Goal: Information Seeking & Learning: Learn about a topic

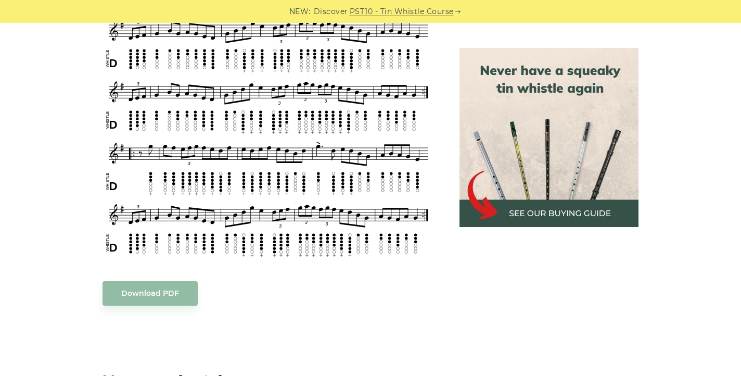
scroll to position [708, 0]
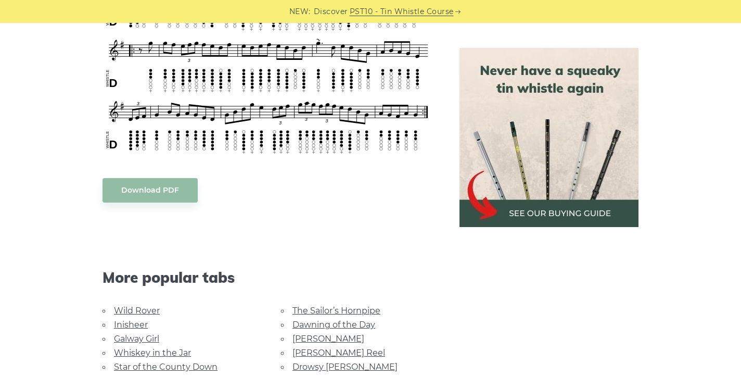
click at [156, 191] on body "NEW: Discover PST10 - Tin Whistle Course Lessons Fingering Charts Tabs & Notes …" at bounding box center [370, 222] width 741 height 1861
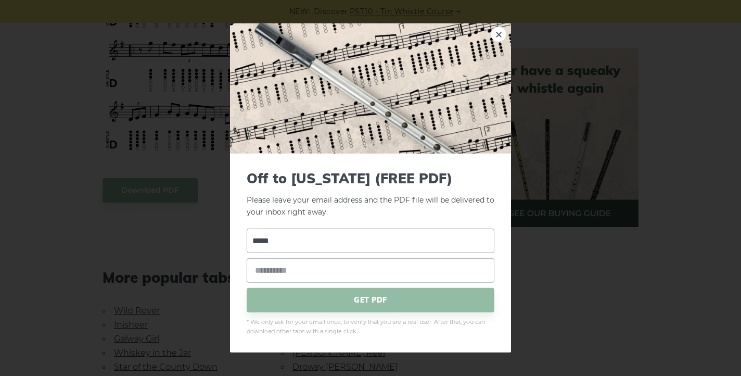
type input "*****"
type input "*"
type input "**********"
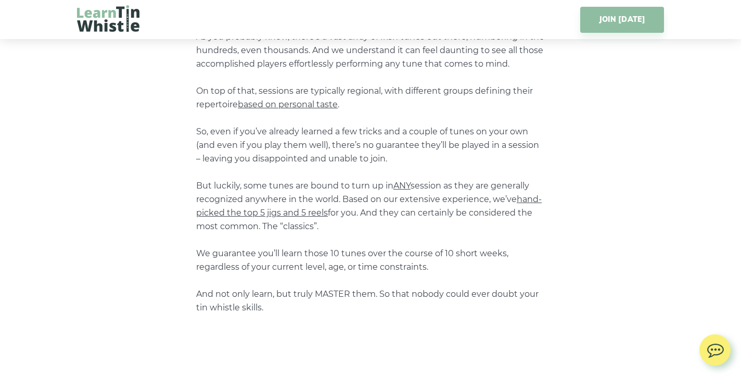
scroll to position [1272, 1]
click at [298, 210] on span "hand-picked the top 5 jigs and 5 reels" at bounding box center [368, 205] width 345 height 23
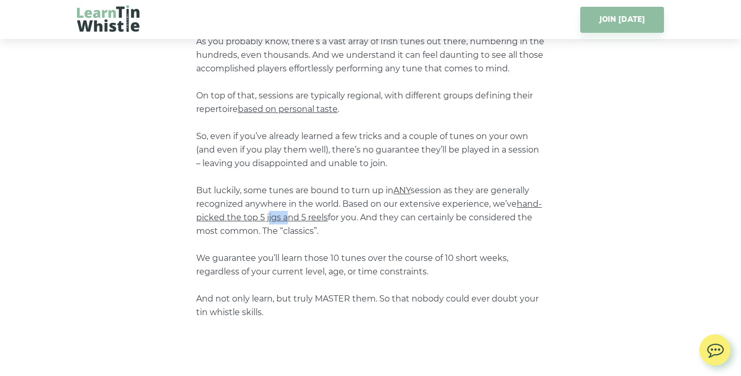
drag, startPoint x: 279, startPoint y: 211, endPoint x: 266, endPoint y: 212, distance: 13.0
click at [266, 212] on span "hand-picked the top 5 jigs and 5 reels" at bounding box center [368, 210] width 345 height 23
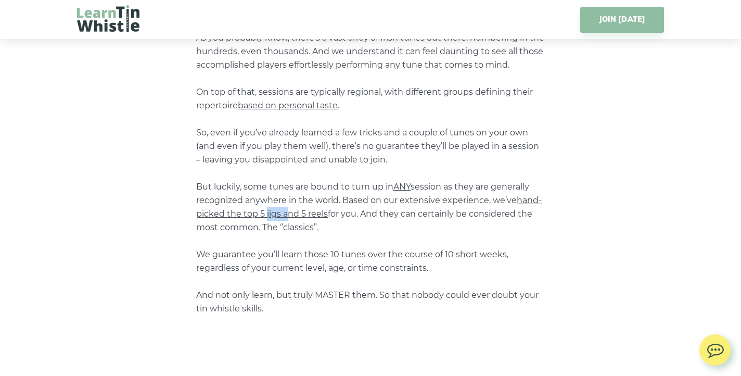
click at [265, 212] on span "hand-picked the top 5 jigs and 5 reels" at bounding box center [368, 206] width 345 height 23
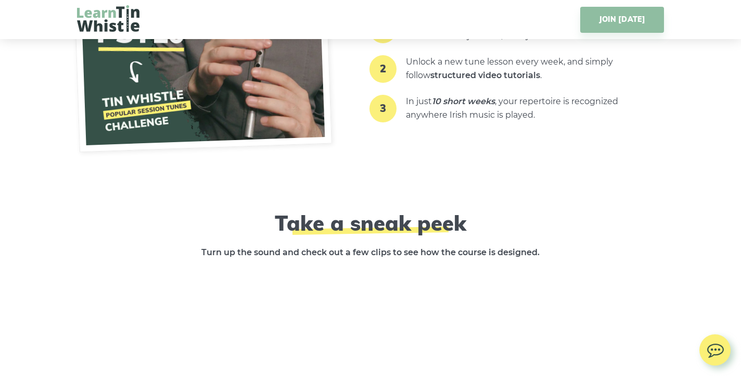
scroll to position [1732, 0]
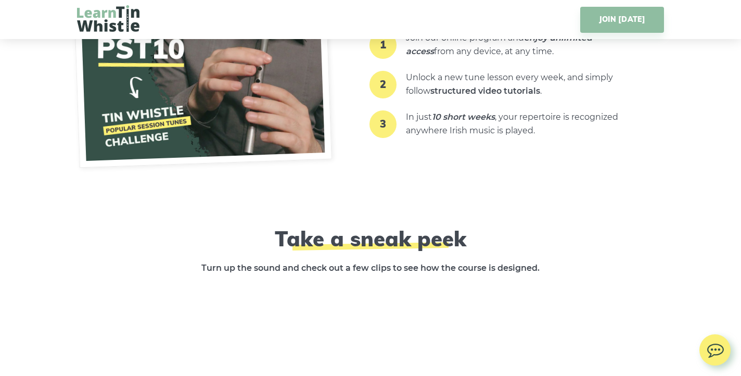
click at [101, 21] on img at bounding box center [108, 18] width 62 height 27
click at [115, 18] on img at bounding box center [108, 18] width 62 height 27
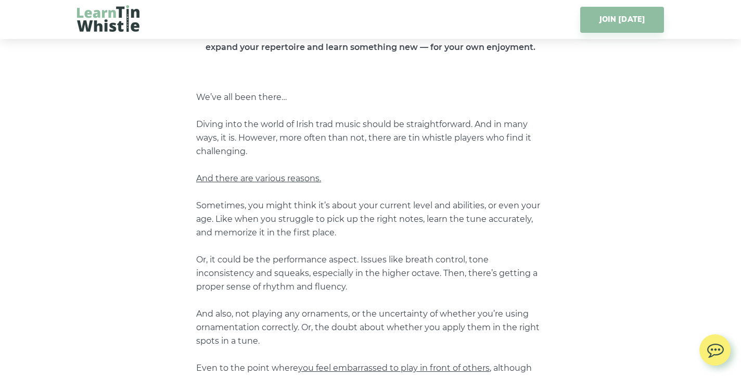
scroll to position [476, 0]
